Goal: Task Accomplishment & Management: Manage account settings

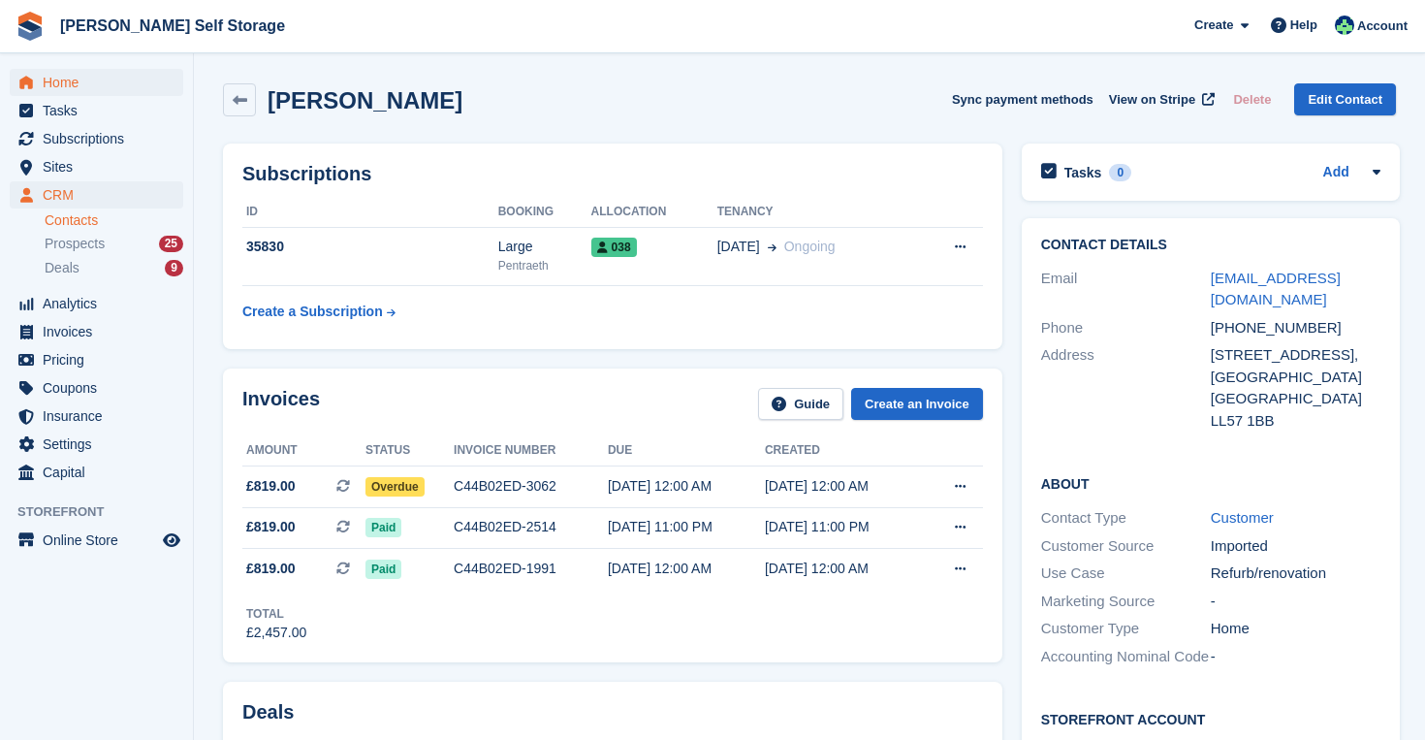
click at [65, 80] on span "Home" at bounding box center [101, 82] width 116 height 27
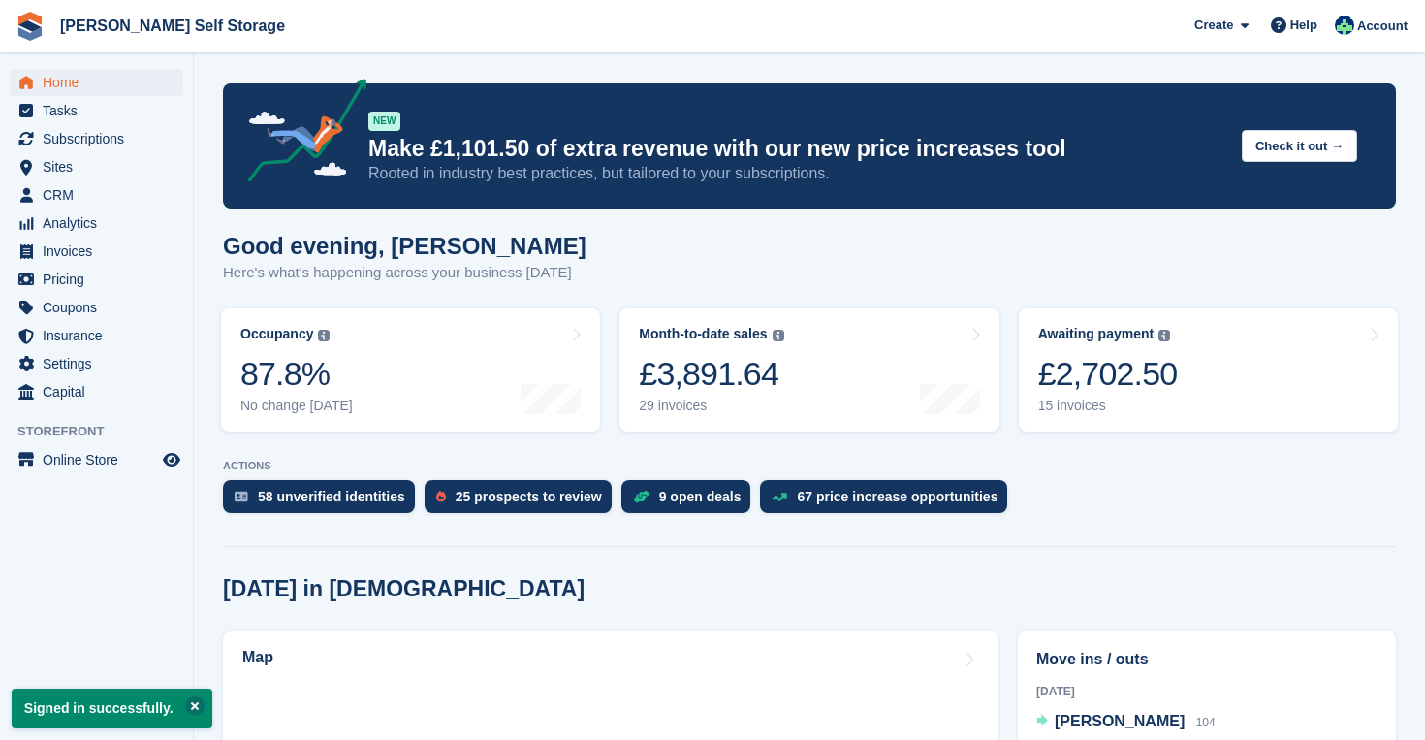
click at [204, 704] on button at bounding box center [194, 705] width 19 height 19
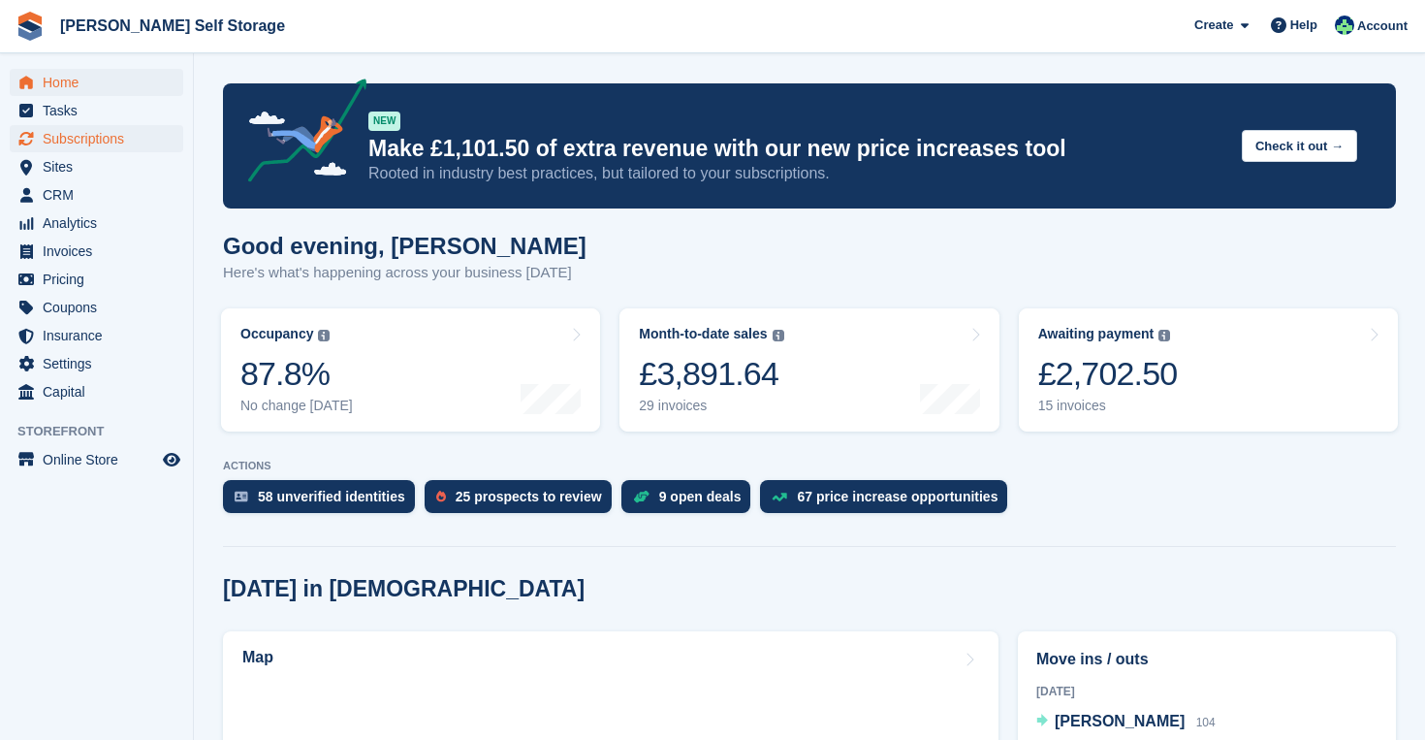
click at [97, 145] on span "Subscriptions" at bounding box center [101, 138] width 116 height 27
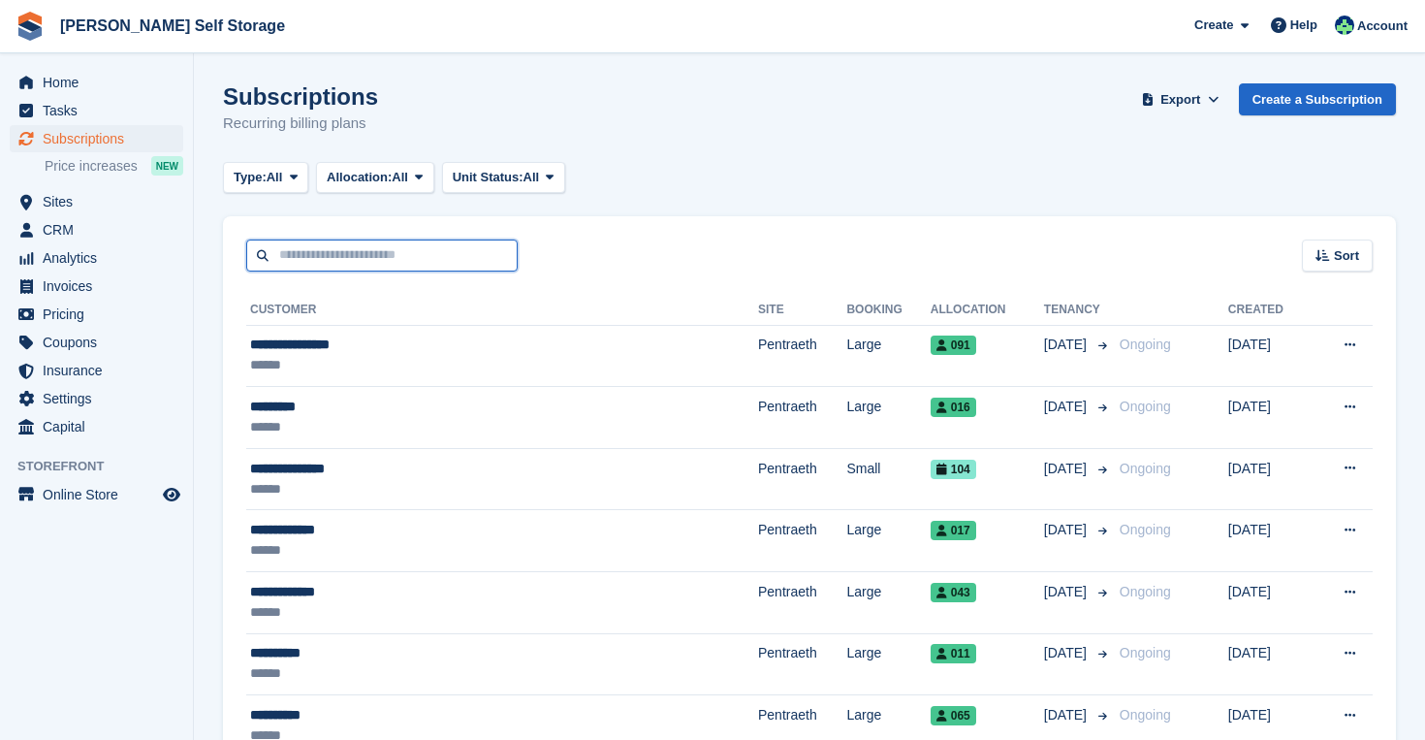
click at [465, 258] on input "text" at bounding box center [381, 255] width 271 height 32
type input "*****"
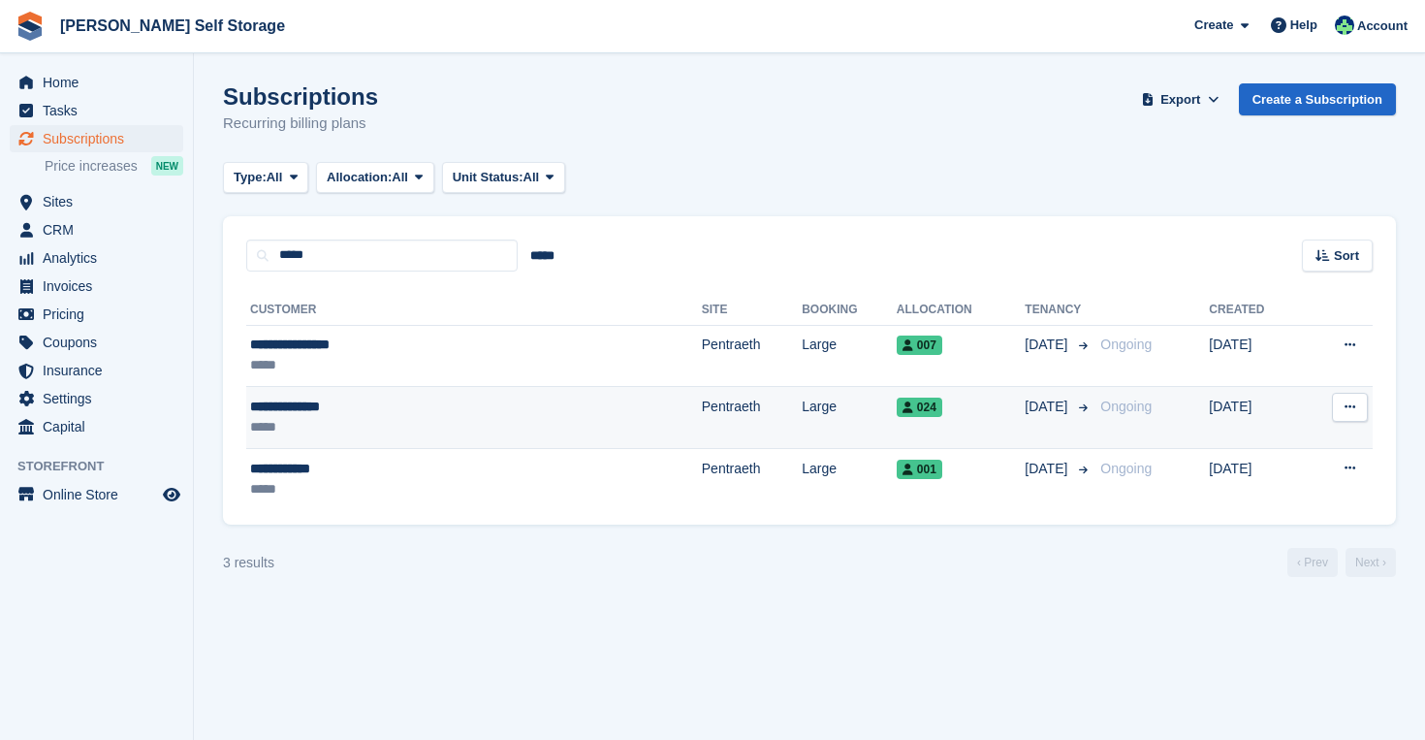
click at [490, 409] on div "**********" at bounding box center [382, 406] width 264 height 20
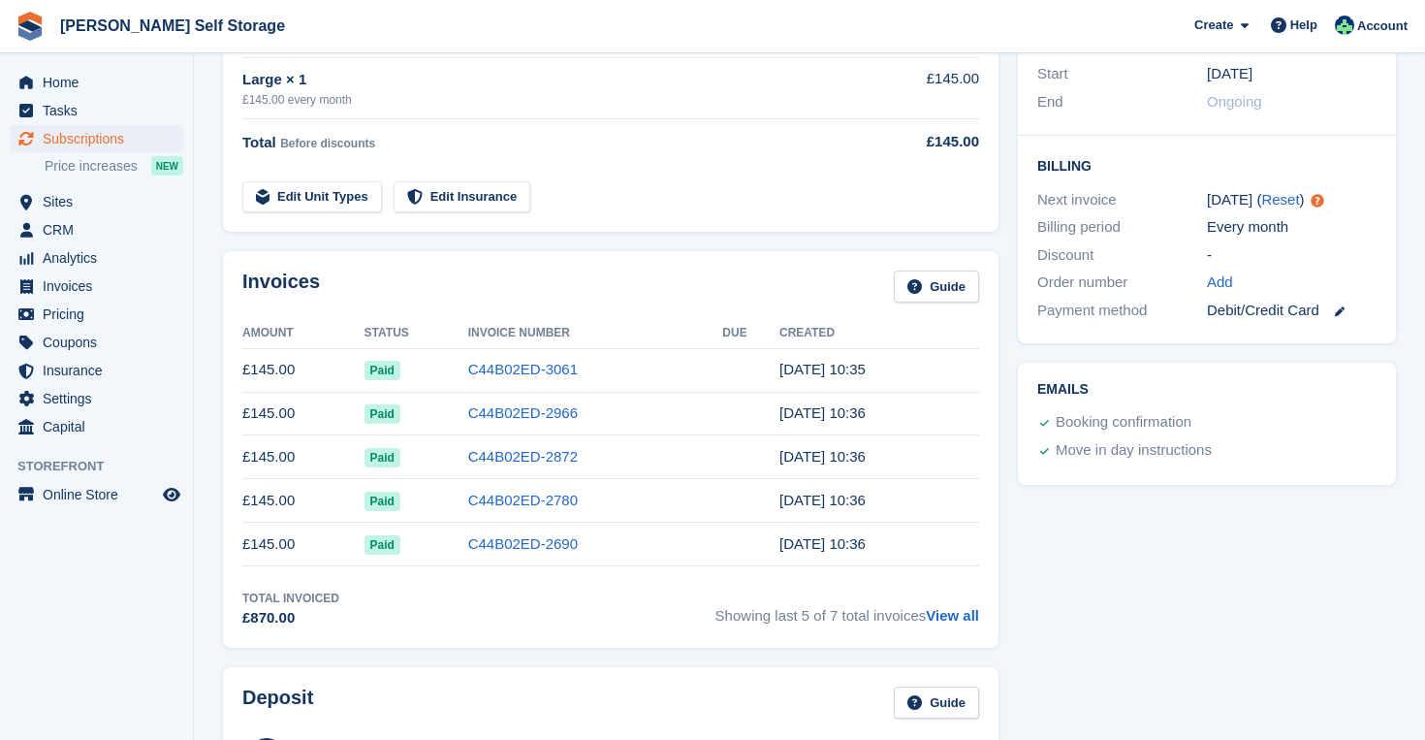
scroll to position [401, 0]
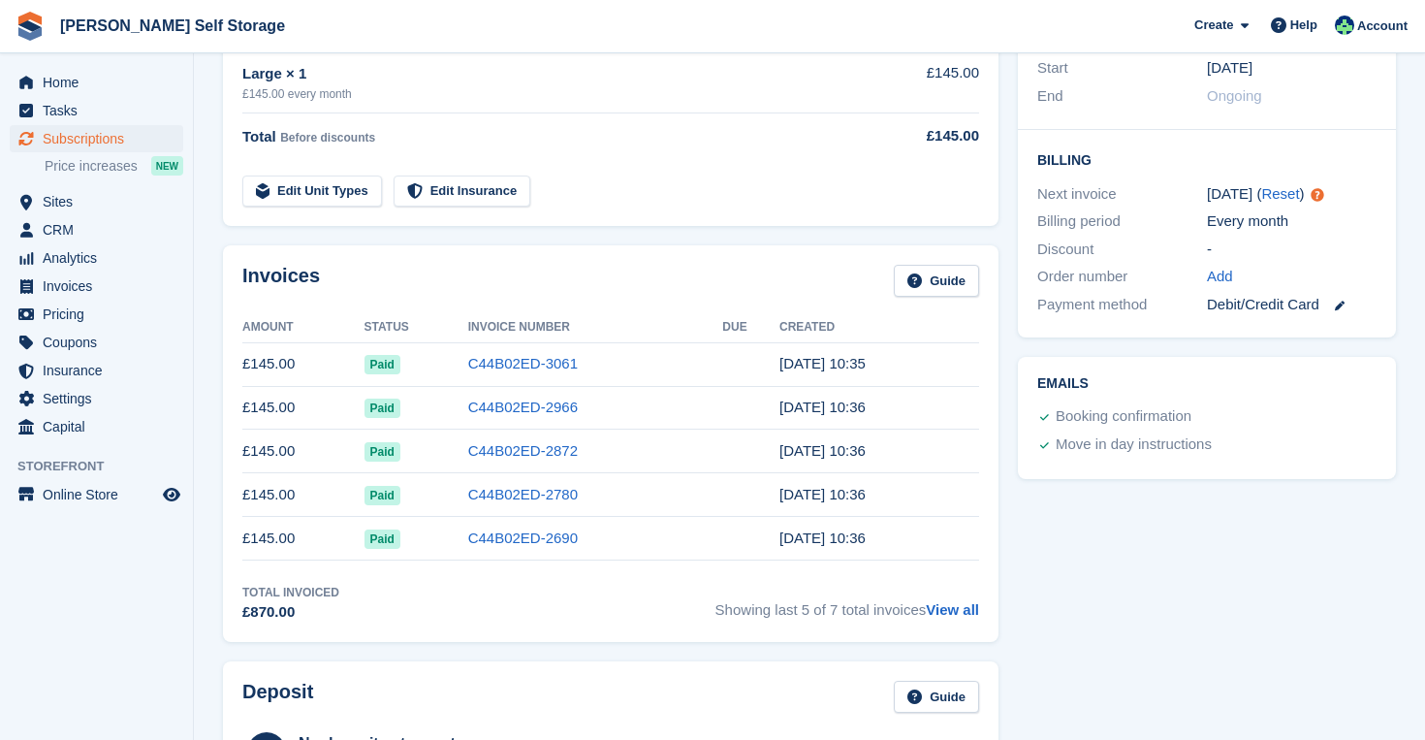
click at [609, 403] on td "C44B02ED-2966" at bounding box center [595, 408] width 255 height 44
click at [547, 409] on link "C44B02ED-2966" at bounding box center [523, 406] width 110 height 16
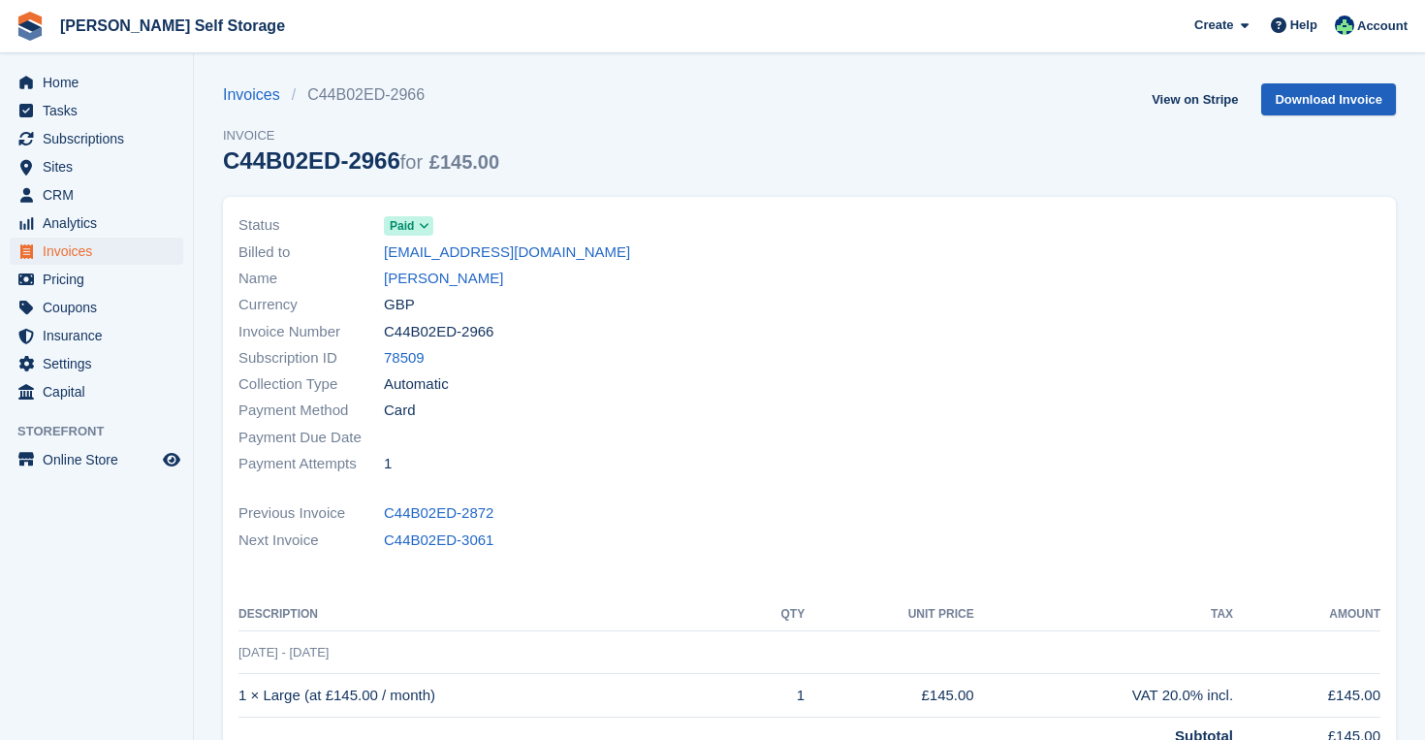
click at [1328, 96] on link "Download Invoice" at bounding box center [1328, 99] width 135 height 32
click at [1211, 96] on link "View on Stripe" at bounding box center [1195, 99] width 102 height 32
